Goal: Task Accomplishment & Management: Manage account settings

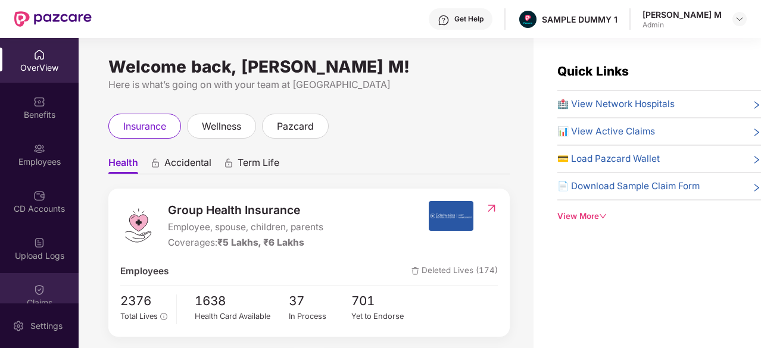
click at [33, 299] on div "Claims" at bounding box center [39, 303] width 79 height 12
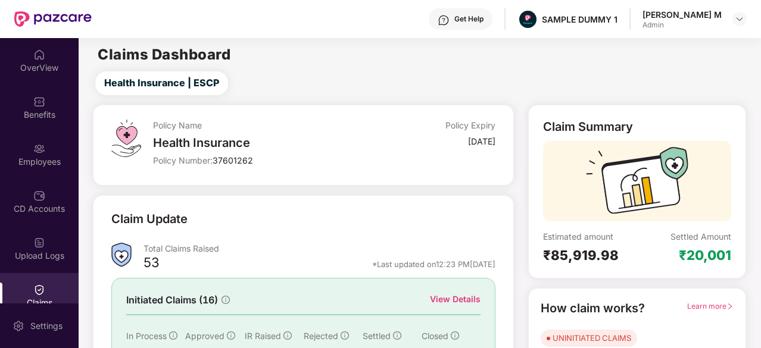
click at [40, 291] on img at bounding box center [39, 290] width 12 height 12
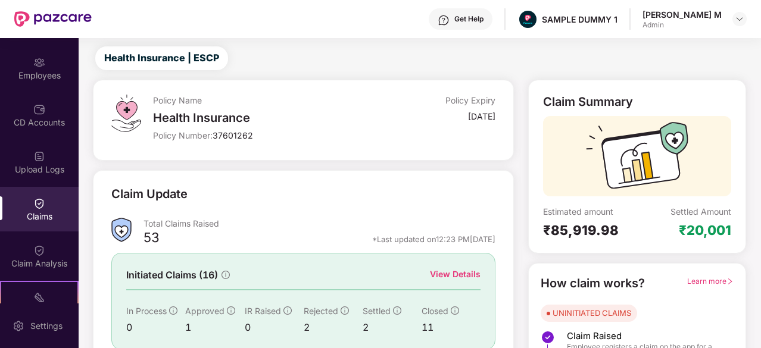
scroll to position [88, 0]
click at [46, 241] on div "Claim Analysis" at bounding box center [39, 255] width 79 height 45
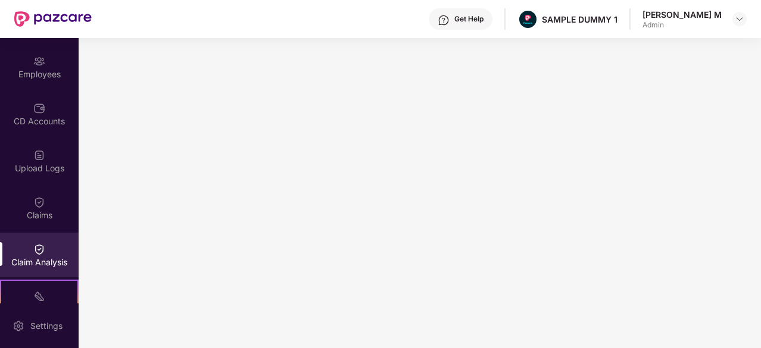
click at [99, 9] on div "Get Help SAMPLE DUMMY 1 Girija M Admin" at bounding box center [419, 19] width 655 height 38
click at [24, 330] on div "Settings" at bounding box center [39, 326] width 79 height 45
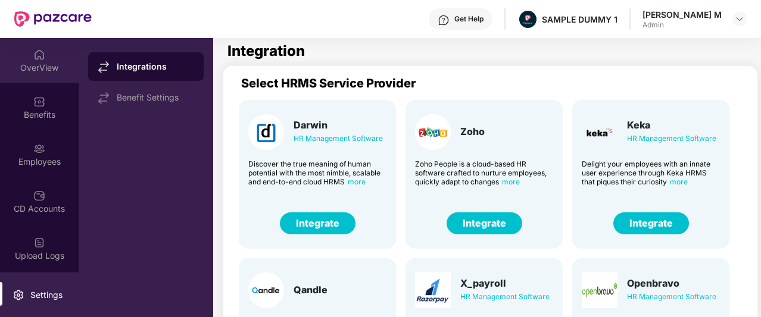
click at [36, 60] on img at bounding box center [39, 55] width 12 height 12
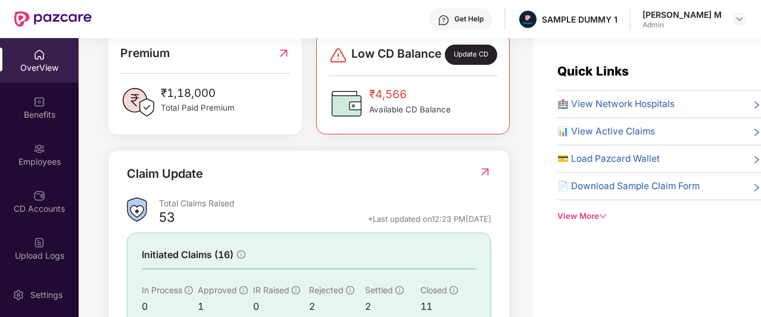
scroll to position [321, 0]
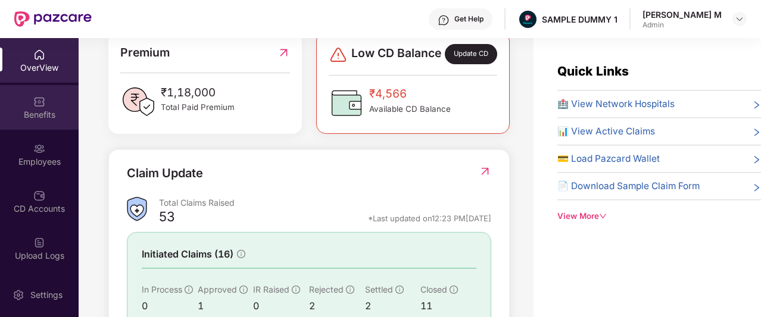
click at [46, 117] on div "Benefits" at bounding box center [39, 115] width 79 height 12
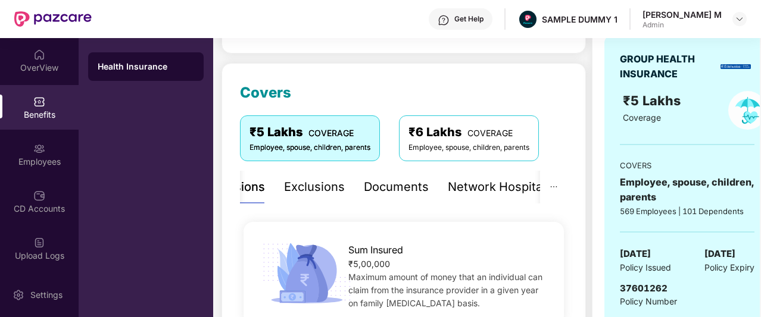
scroll to position [127, 0]
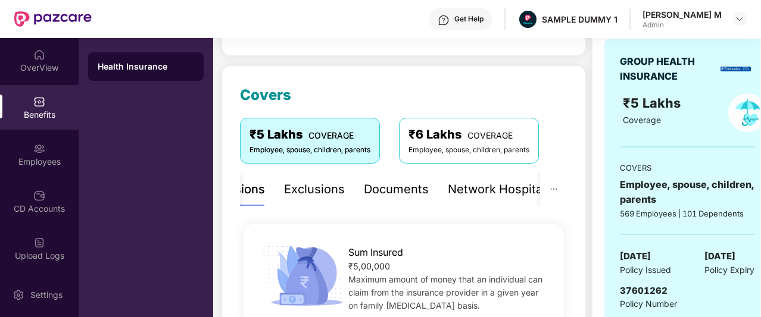
click at [317, 196] on div "Exclusions" at bounding box center [314, 189] width 61 height 18
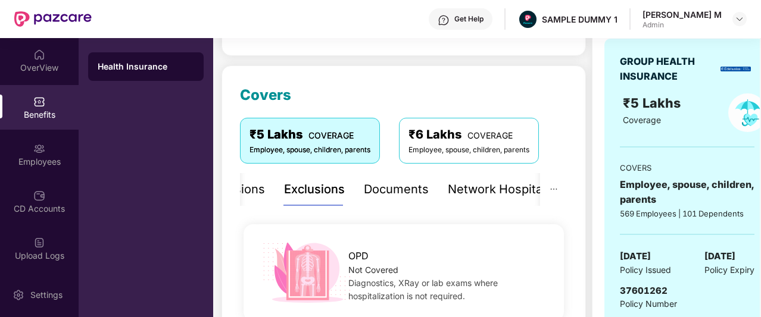
click at [374, 193] on div "Documents" at bounding box center [396, 189] width 65 height 18
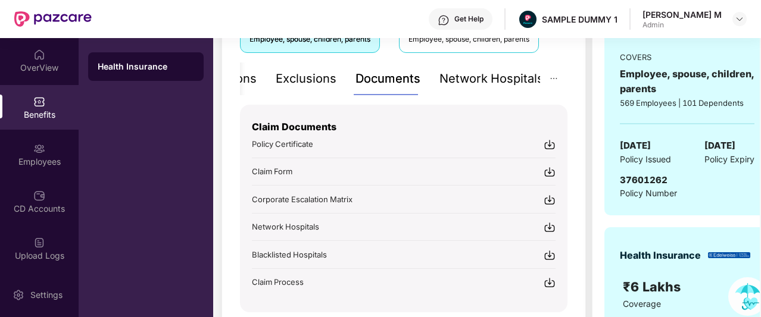
scroll to position [238, 0]
click at [476, 90] on div "Network Hospitals" at bounding box center [491, 79] width 104 height 33
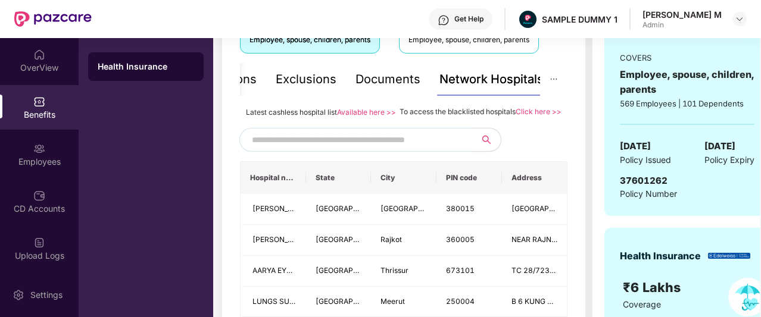
click at [370, 149] on input "text" at bounding box center [354, 140] width 204 height 18
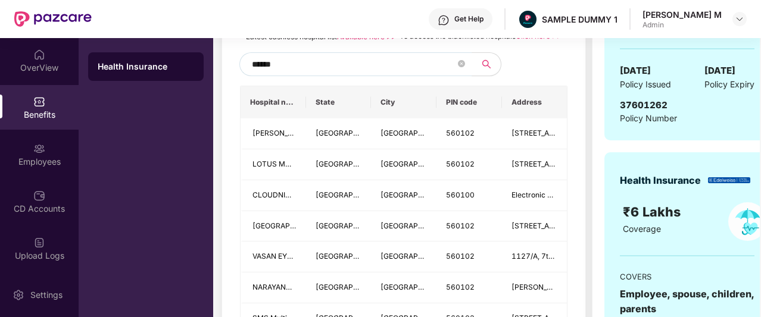
scroll to position [336, 0]
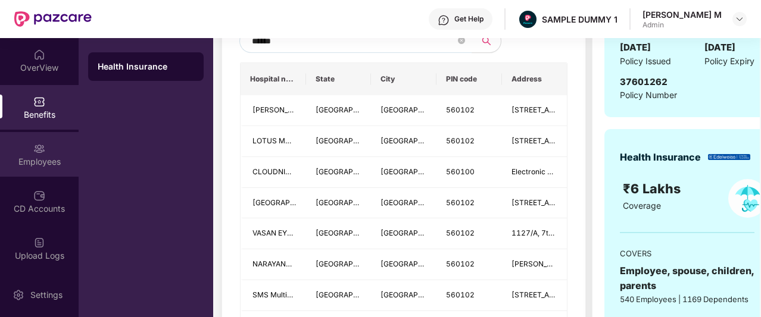
type input "******"
click at [24, 148] on div "Employees" at bounding box center [39, 154] width 79 height 45
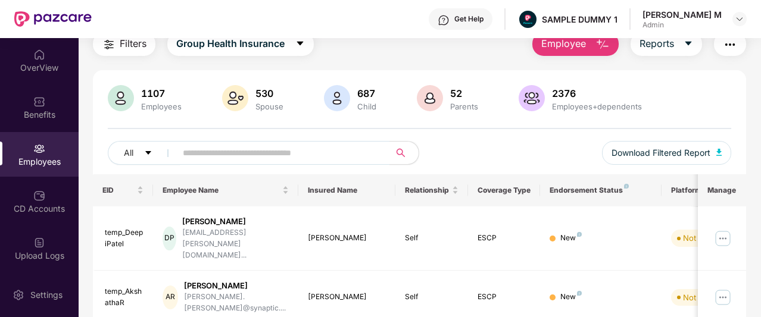
scroll to position [0, 0]
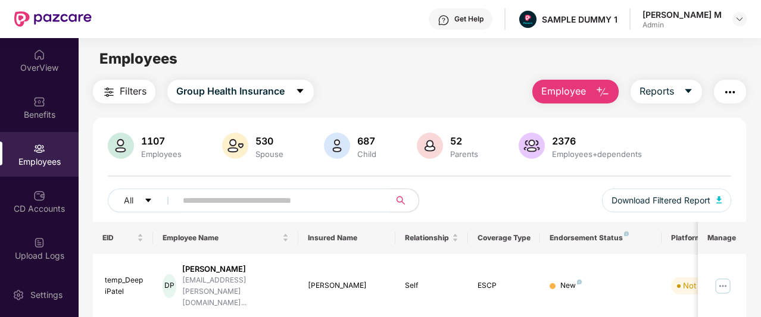
click at [575, 85] on span "Employee" at bounding box center [563, 91] width 45 height 15
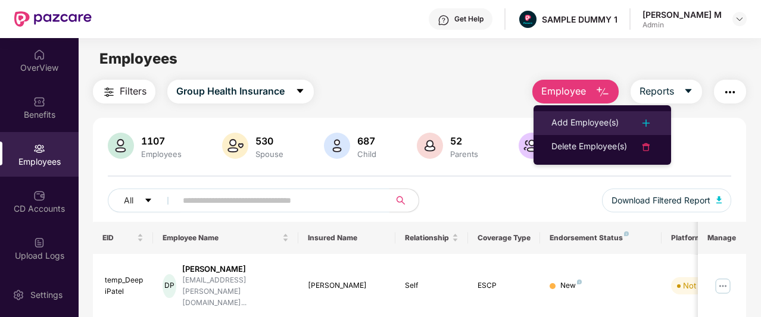
click at [567, 117] on div "Add Employee(s)" at bounding box center [584, 123] width 67 height 14
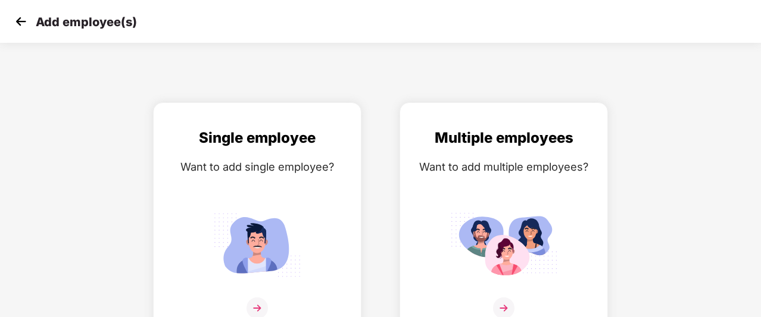
scroll to position [19, 0]
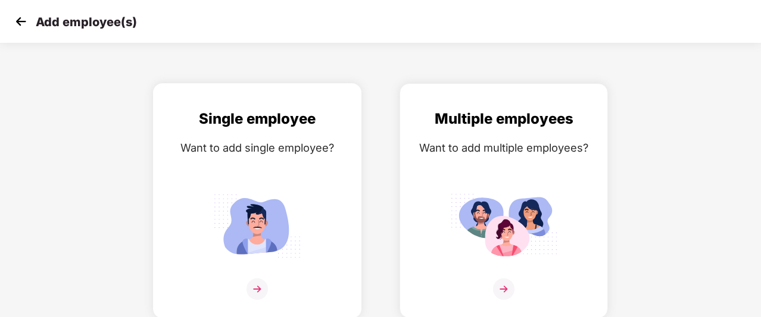
click at [308, 159] on div "Single employee Want to add single employee?" at bounding box center [257, 211] width 183 height 207
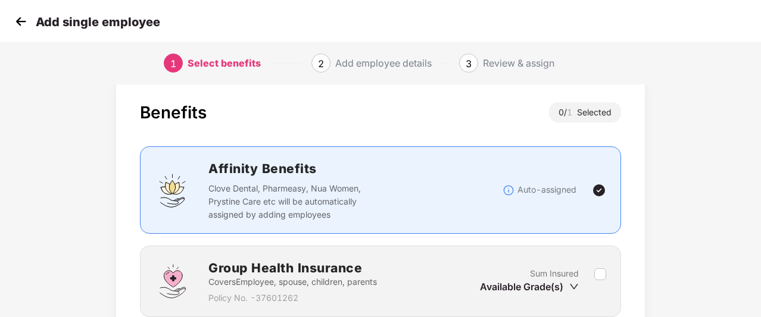
scroll to position [121, 0]
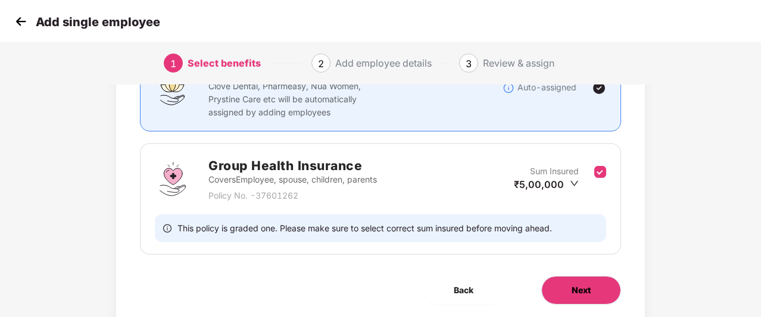
click at [576, 294] on span "Next" at bounding box center [581, 290] width 19 height 13
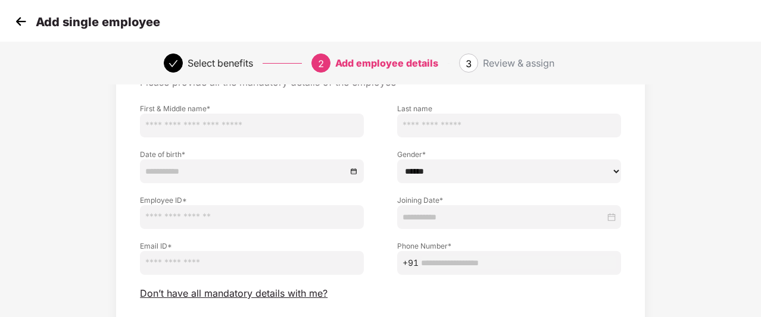
scroll to position [71, 0]
click at [311, 291] on span "Don’t have all mandatory details with me?" at bounding box center [234, 293] width 188 height 13
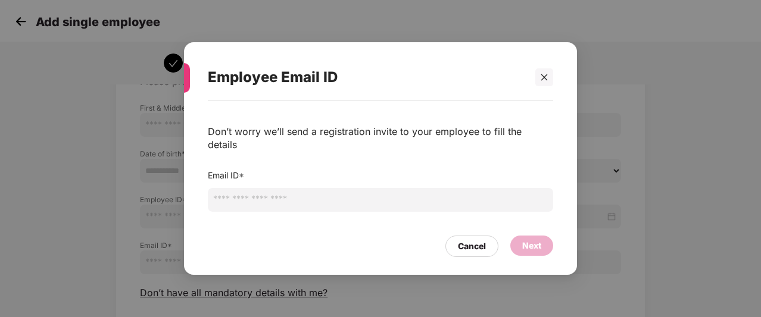
click at [355, 194] on input "email" at bounding box center [380, 200] width 345 height 24
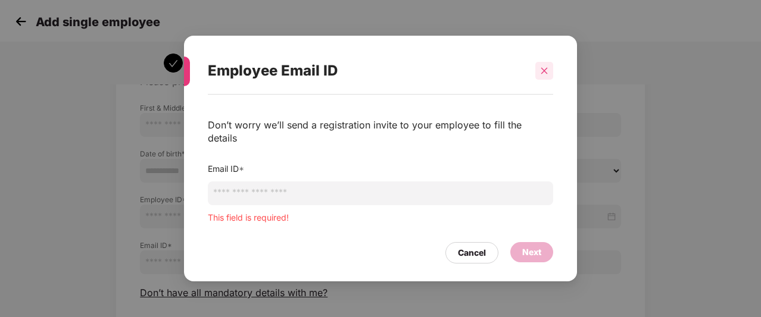
click at [546, 88] on div "Employee Email ID" at bounding box center [380, 71] width 345 height 46
click at [548, 74] on icon "close" at bounding box center [544, 71] width 8 height 8
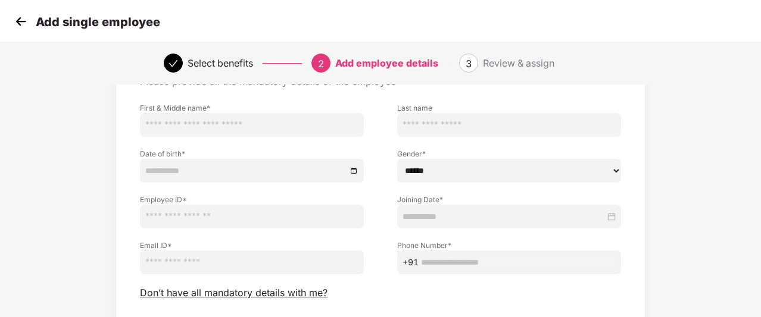
click at [17, 23] on img at bounding box center [21, 22] width 18 height 18
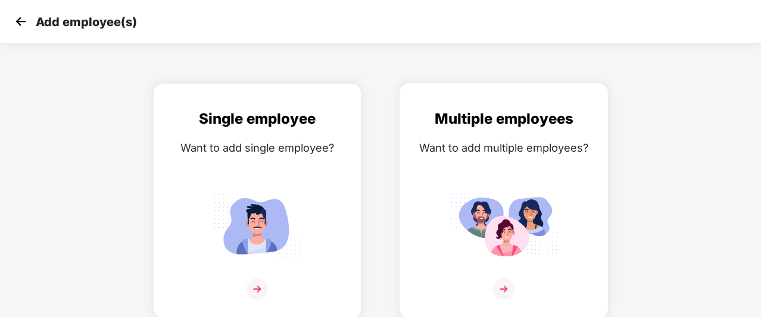
click at [566, 188] on div "Multiple employees Want to add multiple employees?" at bounding box center [503, 211] width 183 height 207
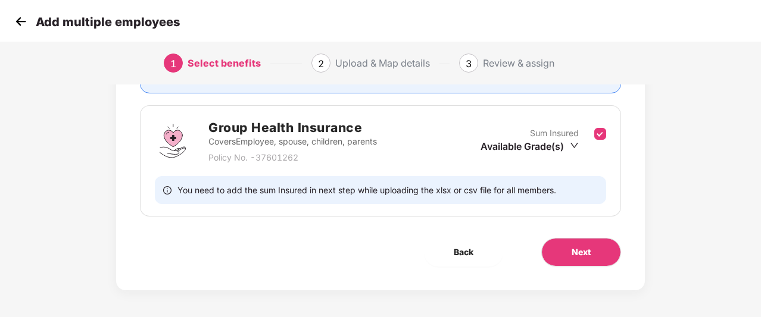
scroll to position [161, 0]
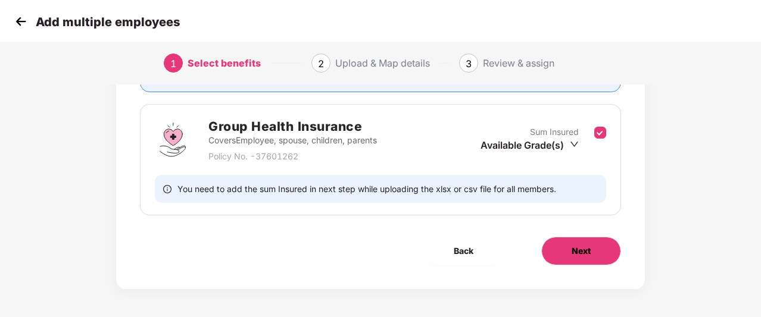
click at [561, 249] on button "Next" at bounding box center [581, 251] width 80 height 29
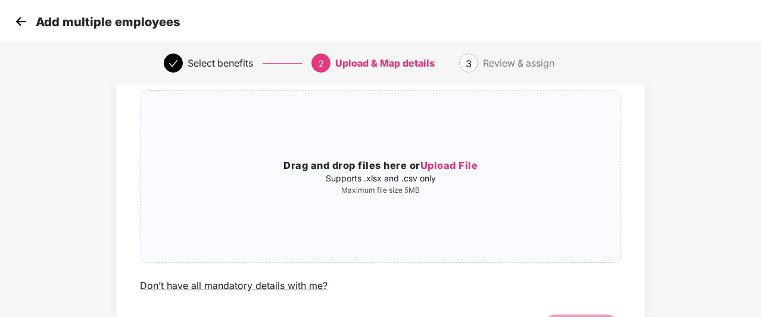
scroll to position [83, 0]
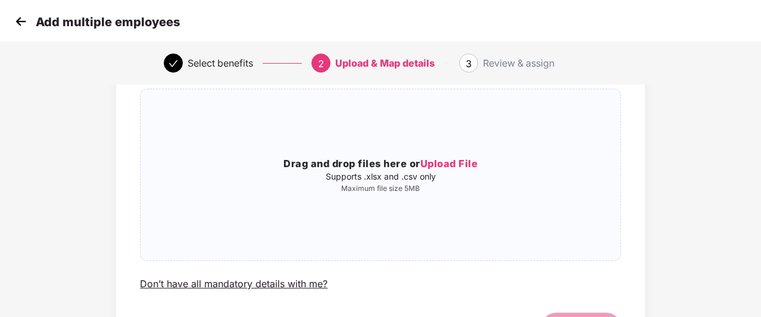
click at [23, 18] on img at bounding box center [21, 22] width 18 height 18
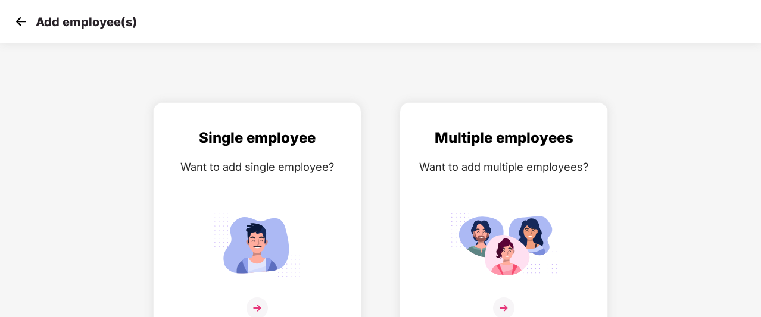
click at [23, 18] on img at bounding box center [21, 22] width 18 height 18
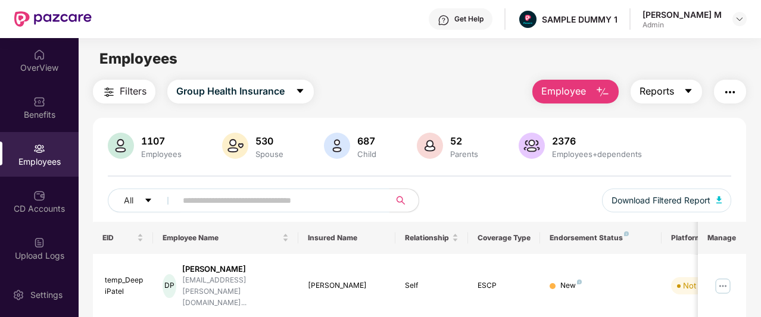
click at [657, 100] on button "Reports" at bounding box center [665, 92] width 71 height 24
click at [733, 89] on img "button" at bounding box center [730, 92] width 14 height 14
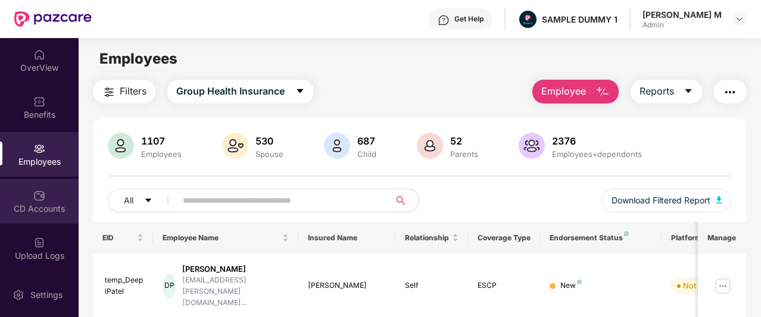
click at [22, 197] on div "CD Accounts" at bounding box center [39, 201] width 79 height 45
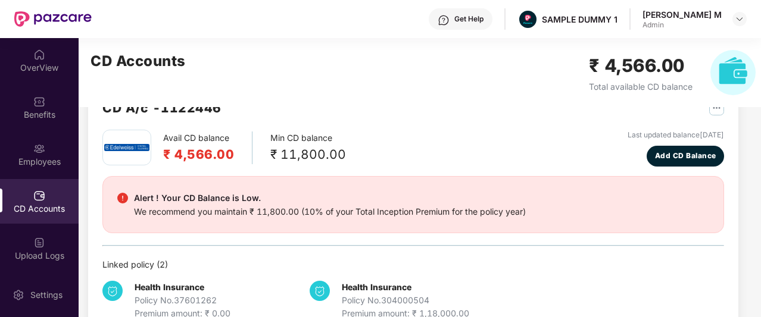
scroll to position [38, 0]
click at [704, 149] on button "Add CD Balance" at bounding box center [685, 155] width 77 height 21
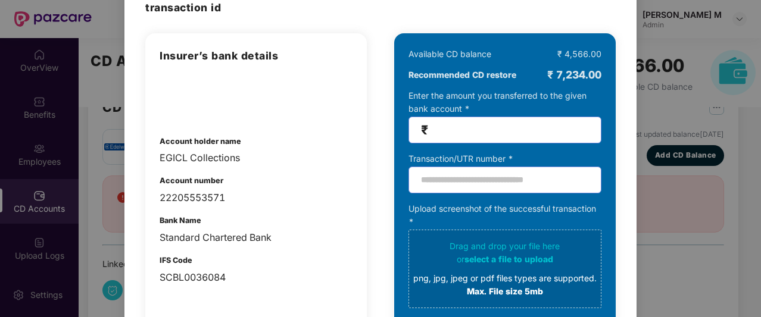
scroll to position [0, 0]
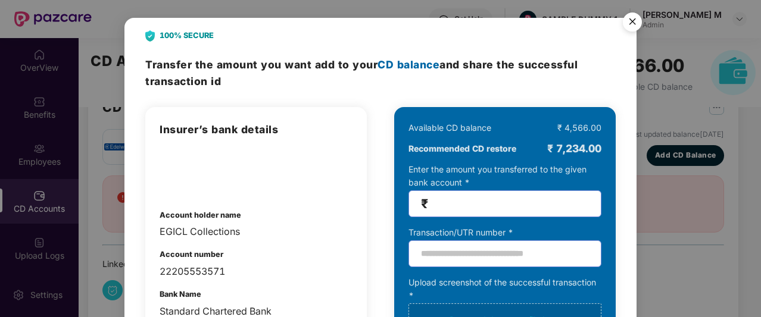
click at [638, 15] on img "Close" at bounding box center [632, 23] width 33 height 33
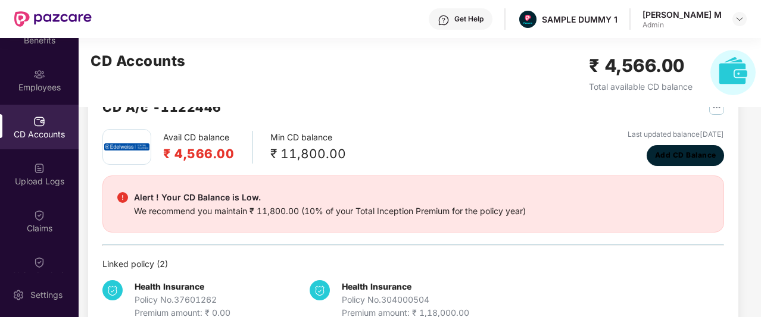
scroll to position [96, 0]
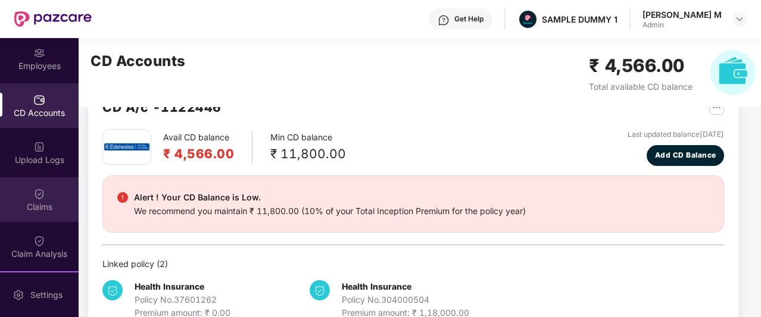
click at [31, 196] on div "Claims" at bounding box center [39, 199] width 79 height 45
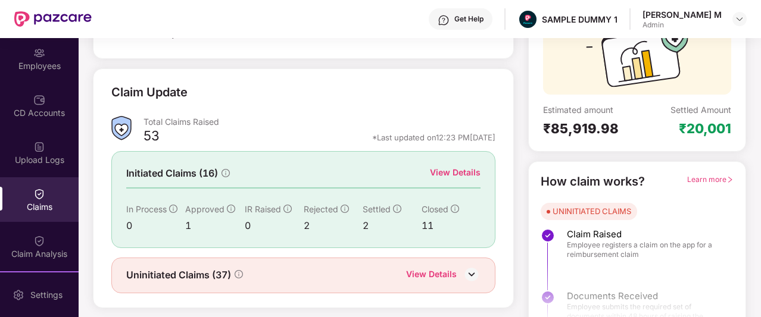
click at [460, 169] on div "View Details" at bounding box center [455, 172] width 51 height 13
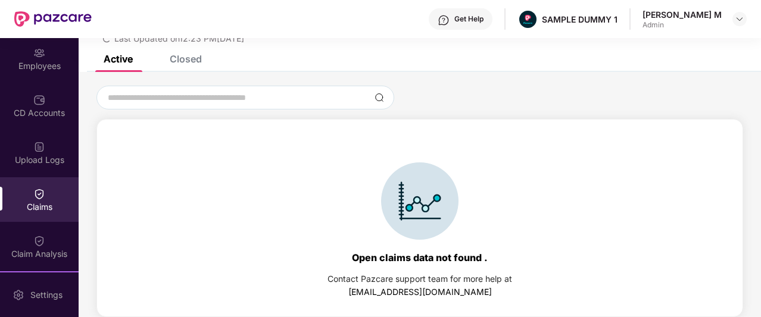
scroll to position [51, 0]
click at [174, 63] on div "Closed" at bounding box center [186, 59] width 32 height 12
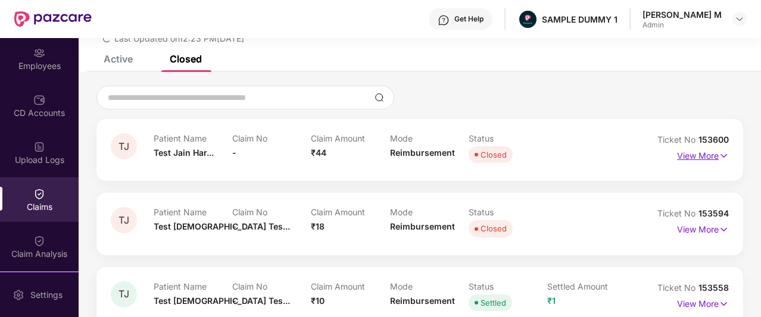
click at [701, 157] on p "View More" at bounding box center [703, 154] width 52 height 16
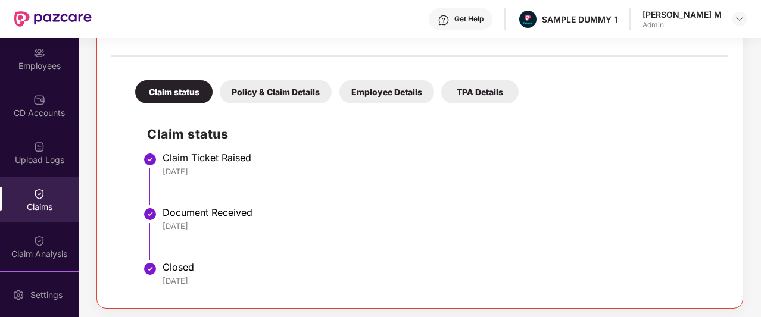
scroll to position [260, 0]
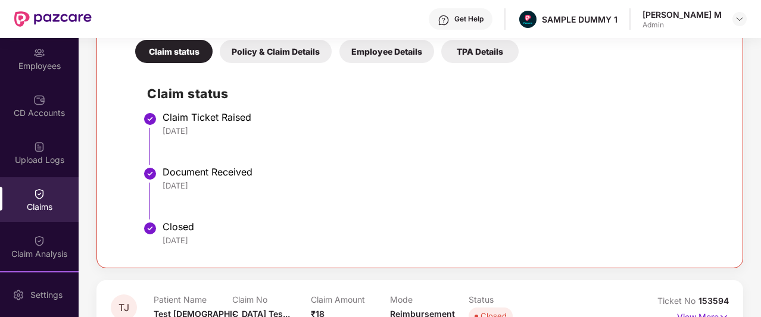
click at [258, 45] on div "Policy & Claim Details" at bounding box center [276, 51] width 112 height 23
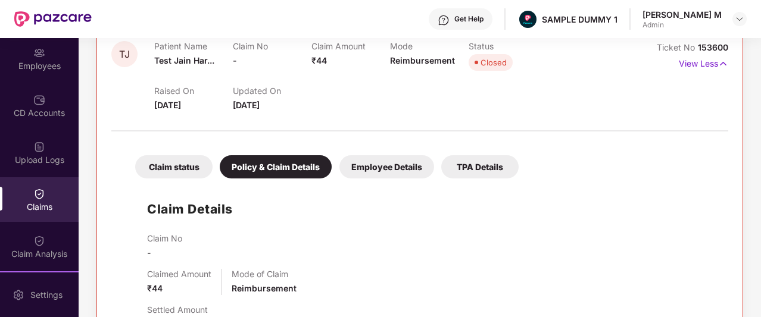
scroll to position [51, 0]
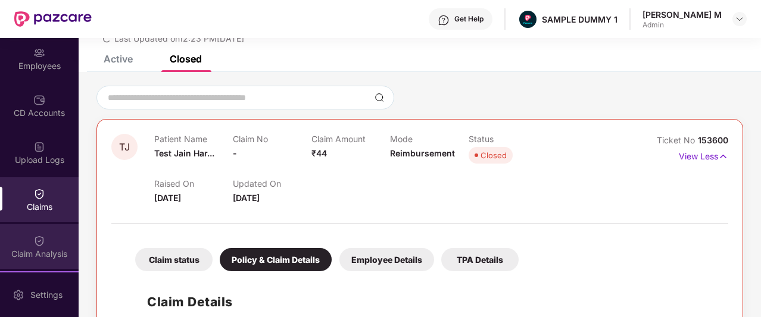
click at [35, 243] on img at bounding box center [39, 241] width 12 height 12
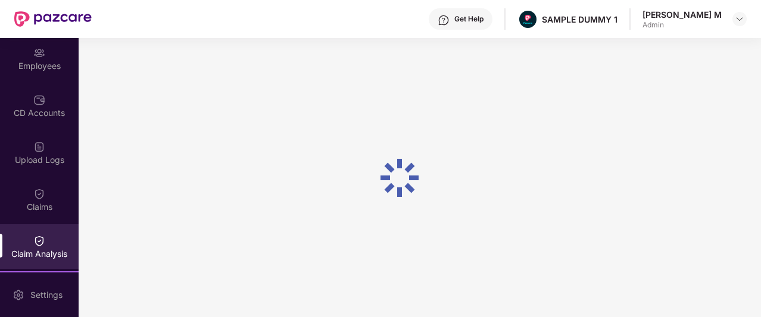
scroll to position [0, 0]
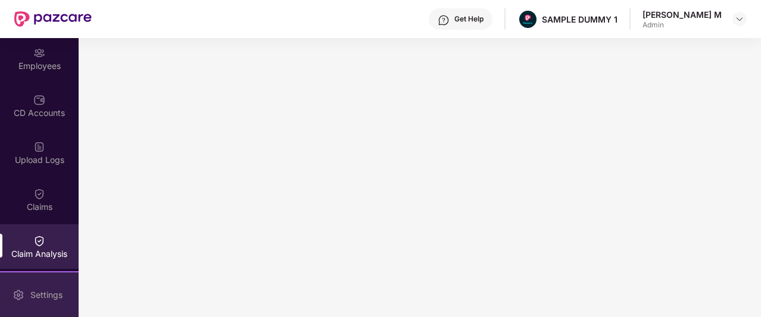
click at [55, 289] on div "Settings" at bounding box center [39, 295] width 79 height 45
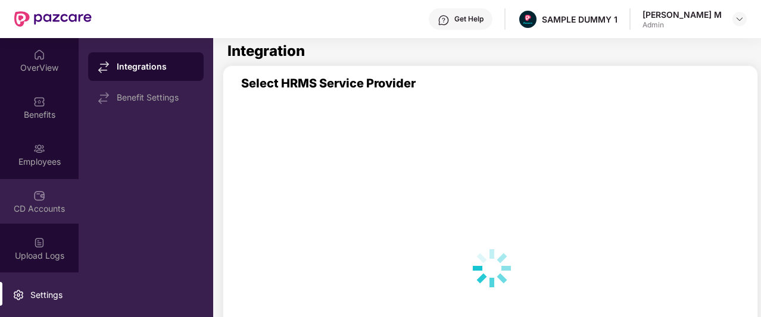
click at [40, 204] on div "CD Accounts" at bounding box center [39, 209] width 79 height 12
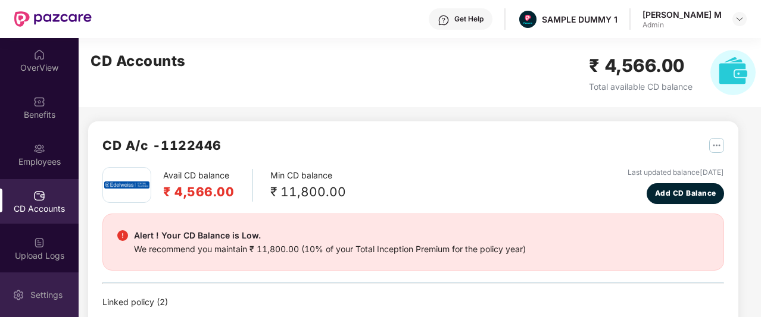
click at [32, 288] on div "Settings" at bounding box center [39, 295] width 79 height 45
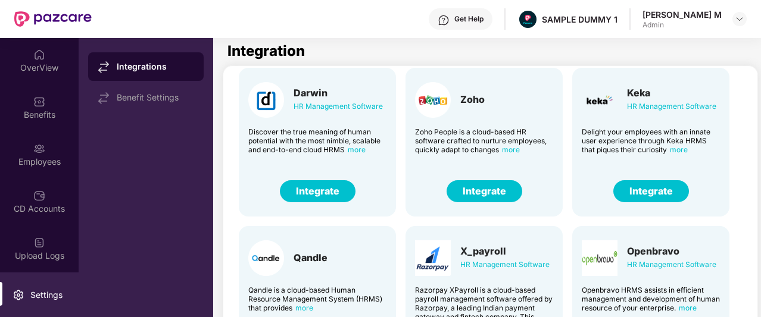
scroll to position [33, 0]
click at [491, 192] on button "Integrate" at bounding box center [485, 191] width 76 height 22
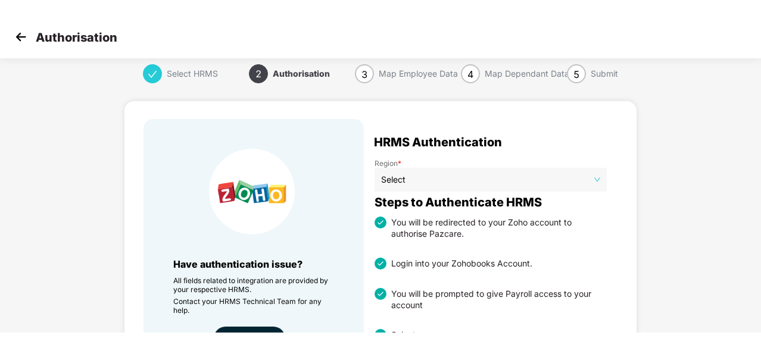
scroll to position [2, 0]
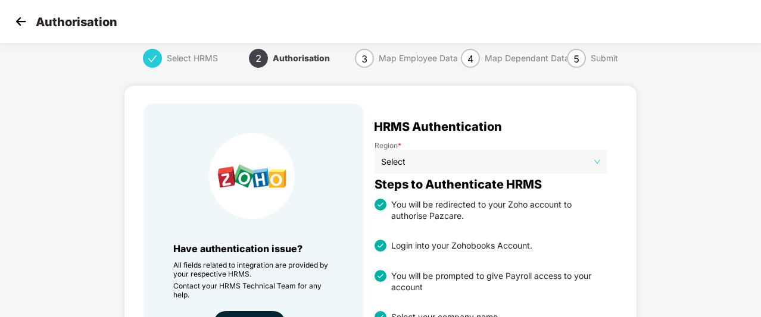
click at [24, 26] on img at bounding box center [21, 22] width 18 height 18
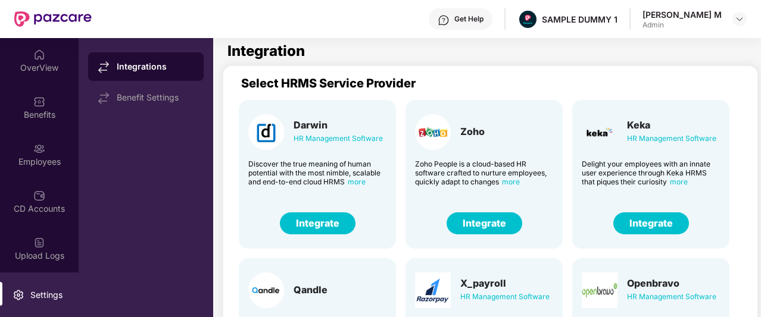
click at [483, 20] on div "Get Help" at bounding box center [468, 19] width 29 height 10
